Goal: Task Accomplishment & Management: Manage account settings

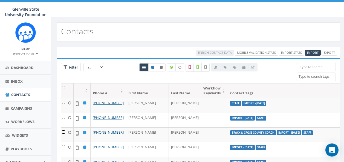
select select
drag, startPoint x: 0, startPoint y: 0, endPoint x: 36, endPoint y: 159, distance: 163.1
click at [36, 159] on link "Admin" at bounding box center [25, 162] width 51 height 13
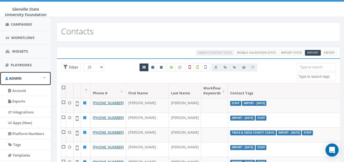
scroll to position [91, 0]
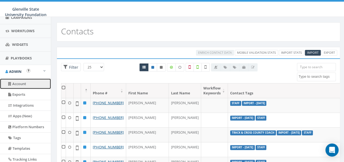
click at [31, 83] on link "Account" at bounding box center [25, 84] width 51 height 11
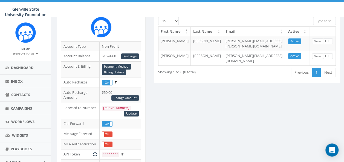
scroll to position [59, 0]
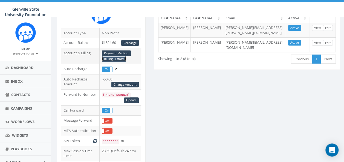
click at [120, 58] on link "Billing History" at bounding box center [114, 59] width 24 height 6
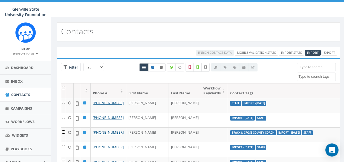
select select
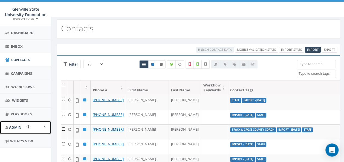
scroll to position [3, 0]
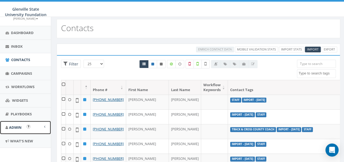
drag, startPoint x: 24, startPoint y: 128, endPoint x: 16, endPoint y: 126, distance: 8.2
click at [16, 126] on span "Admin" at bounding box center [15, 127] width 13 height 5
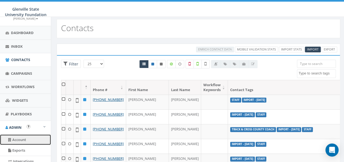
drag, startPoint x: 20, startPoint y: 137, endPoint x: 12, endPoint y: 138, distance: 8.2
click at [12, 138] on link "Account" at bounding box center [25, 140] width 51 height 11
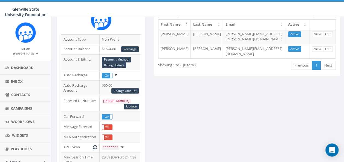
scroll to position [40, 0]
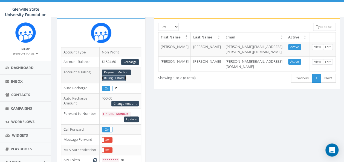
click at [114, 76] on link "Billing History" at bounding box center [114, 78] width 24 height 6
